Goal: Use online tool/utility: Utilize a website feature to perform a specific function

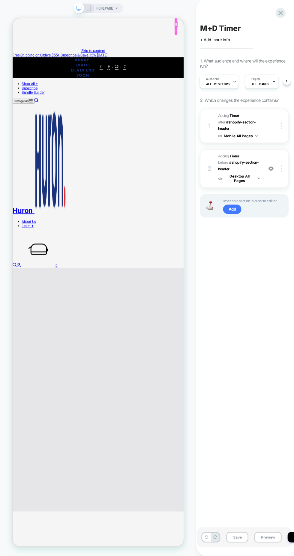
click at [88, 9] on icon at bounding box center [88, 9] width 5 height 5
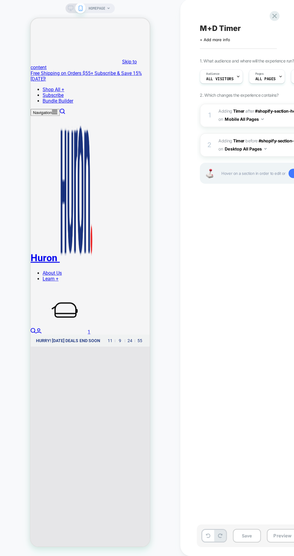
scroll to position [0, 0]
